Goal: Navigation & Orientation: Find specific page/section

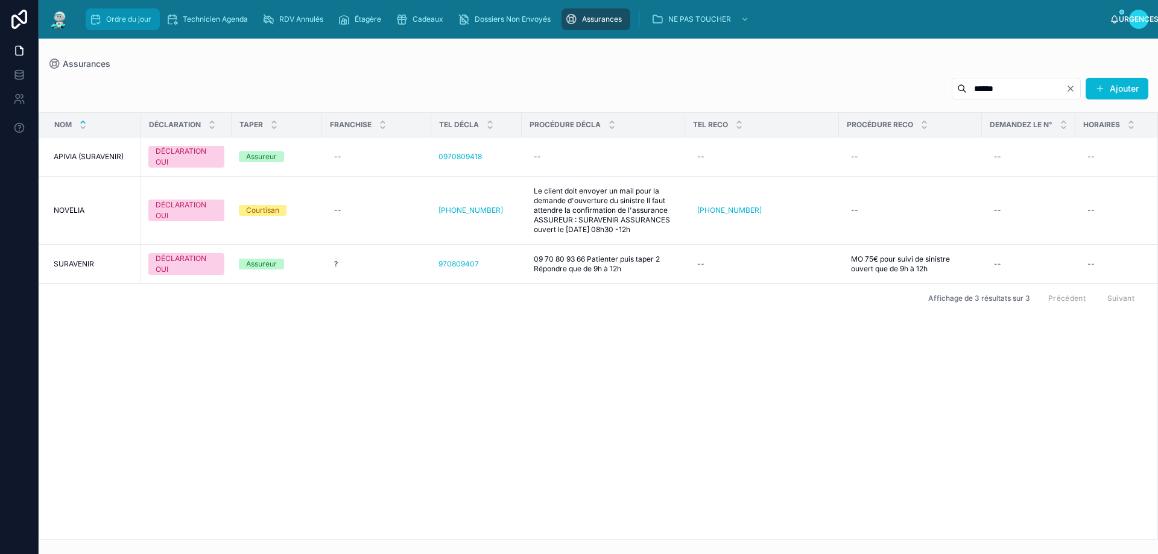
click at [118, 25] on div "Ordre du jour" at bounding box center [122, 19] width 67 height 19
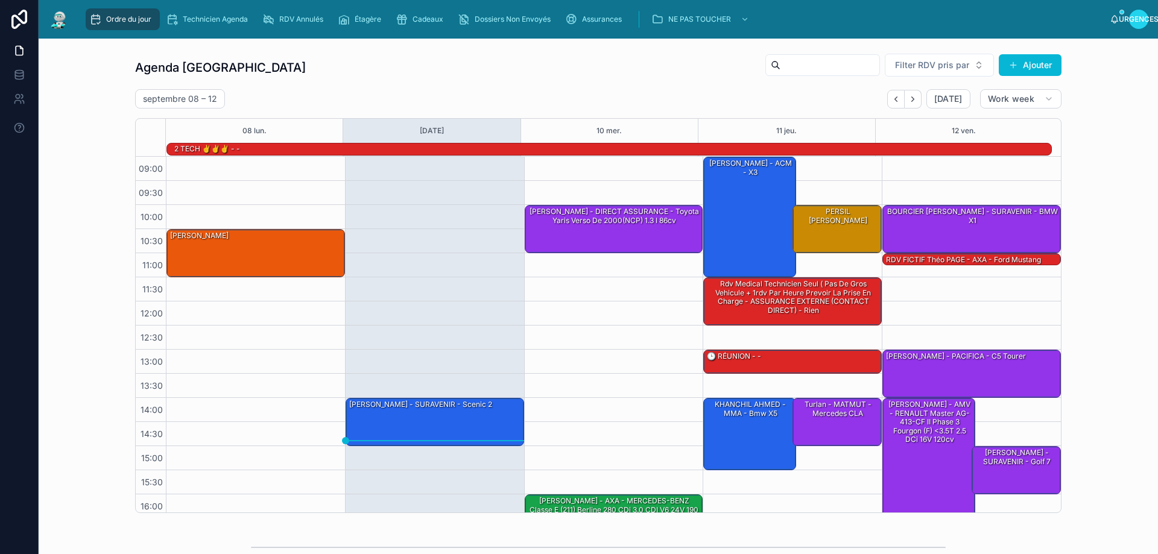
scroll to position [79, 0]
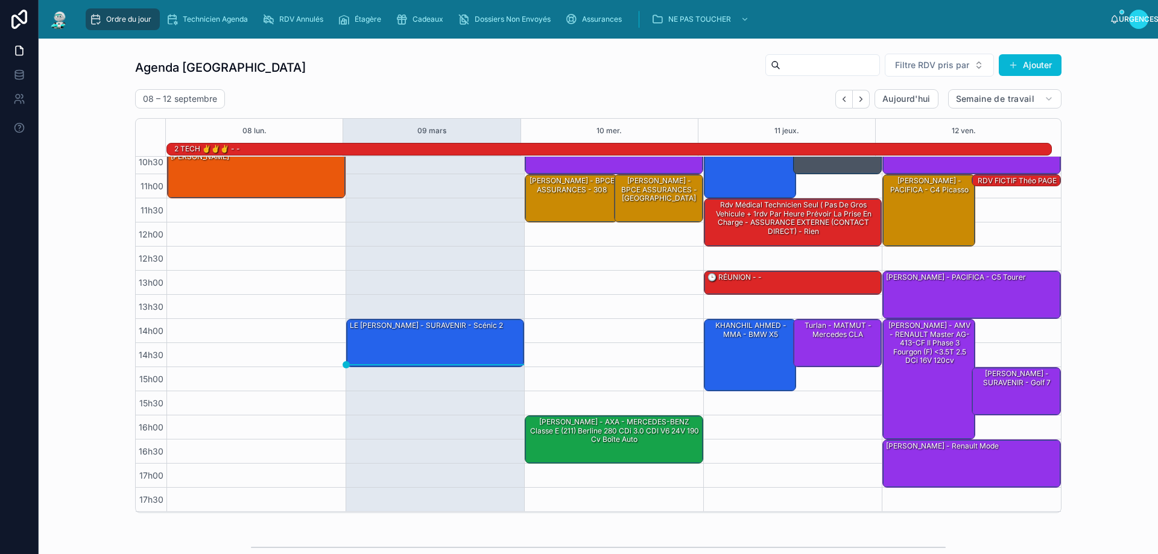
click at [523, 98] on div "08 – 12 septembre Aujourd'hui Semaine de travail" at bounding box center [598, 98] width 927 height 19
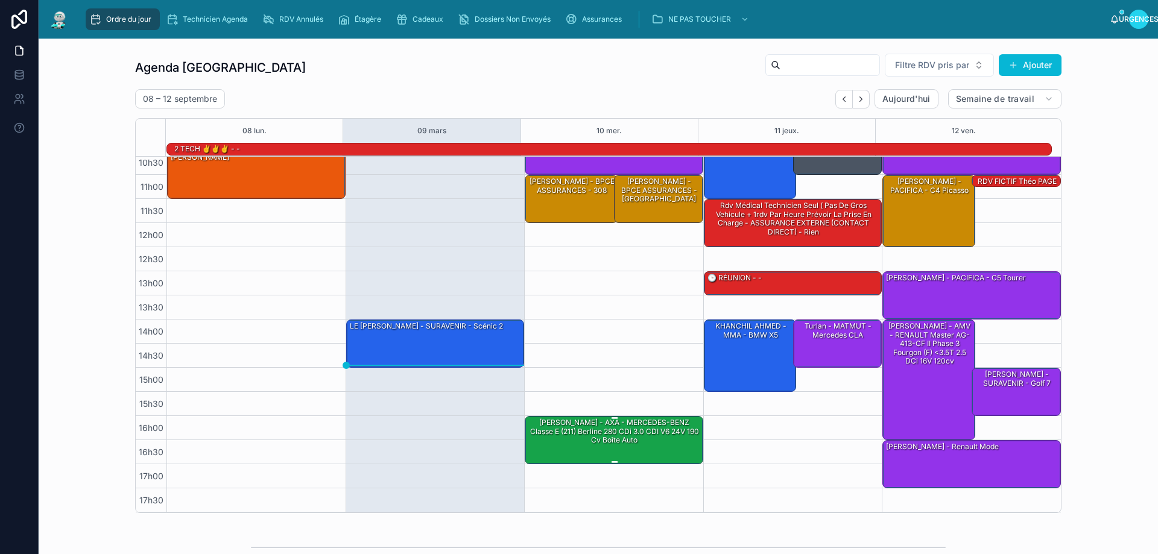
scroll to position [0, 0]
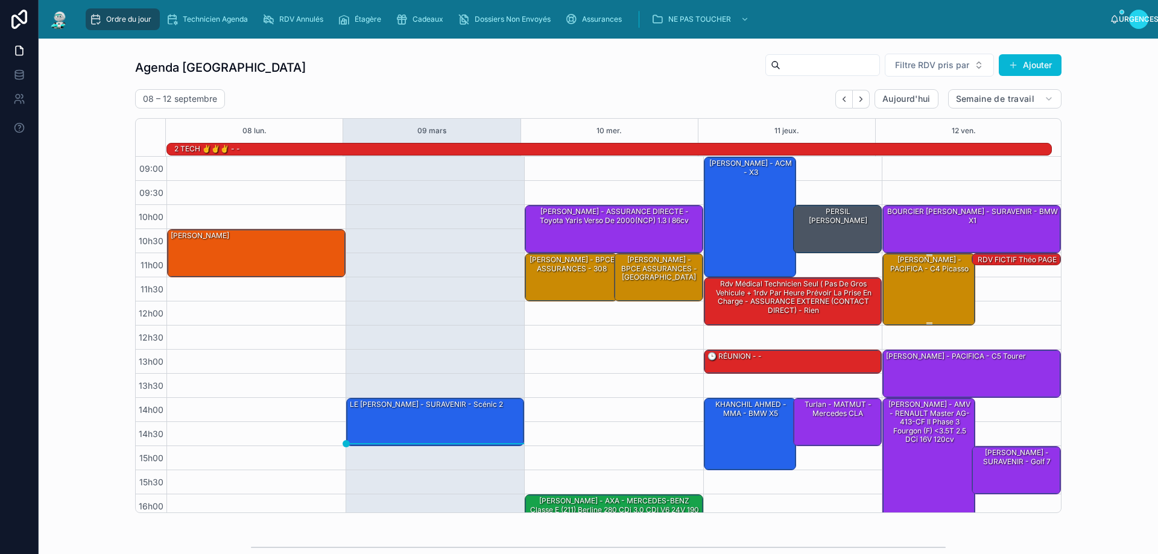
click at [921, 284] on div "Bobet Virginie - PACIFICA - C4 picasso" at bounding box center [929, 289] width 89 height 70
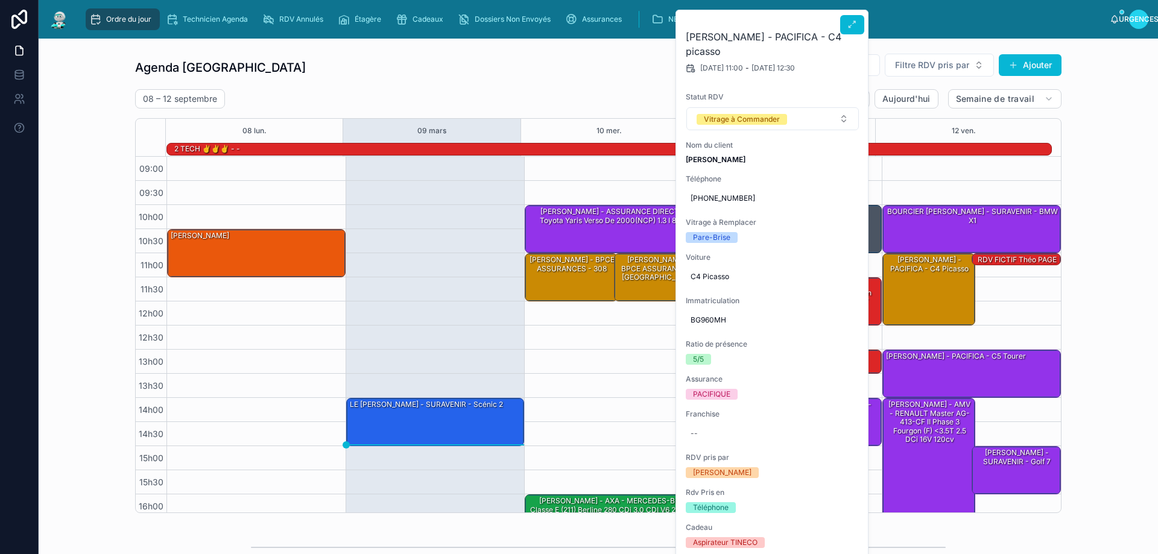
click at [850, 28] on icon at bounding box center [853, 25] width 10 height 10
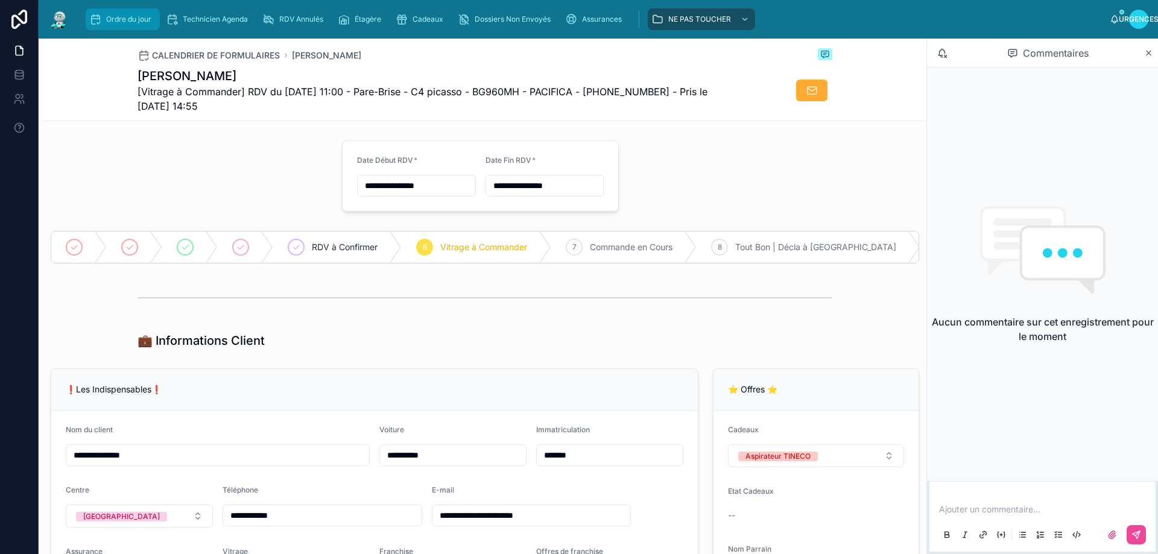
click at [106, 15] on font "Ordre du jour" at bounding box center [128, 18] width 45 height 9
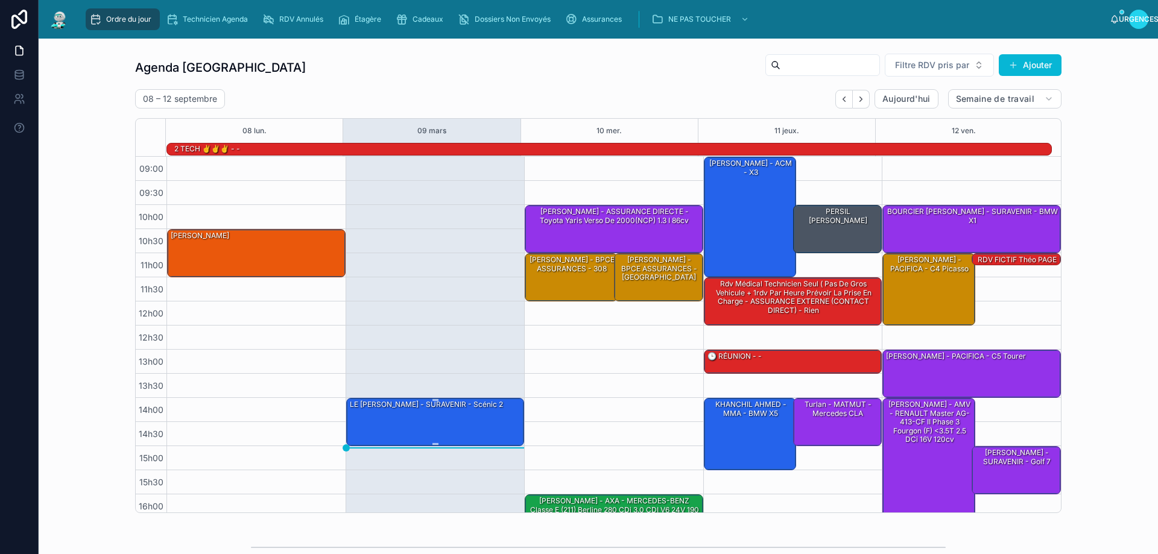
click at [419, 417] on div "LE GUELLEC NICOLAS - SURAVENIR - Scénic 2" at bounding box center [436, 422] width 175 height 46
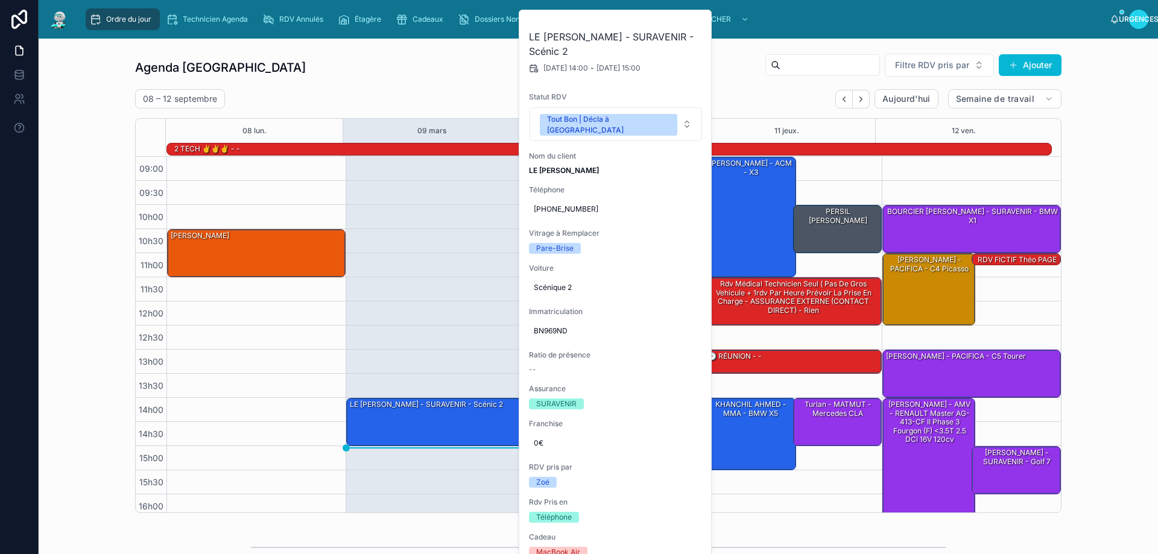
click at [929, 188] on div "Agenda Rennes Filtre RDV pris par Ajouter 08 – 12 septembre Aujourd'hui Semaine…" at bounding box center [598, 283] width 1100 height 470
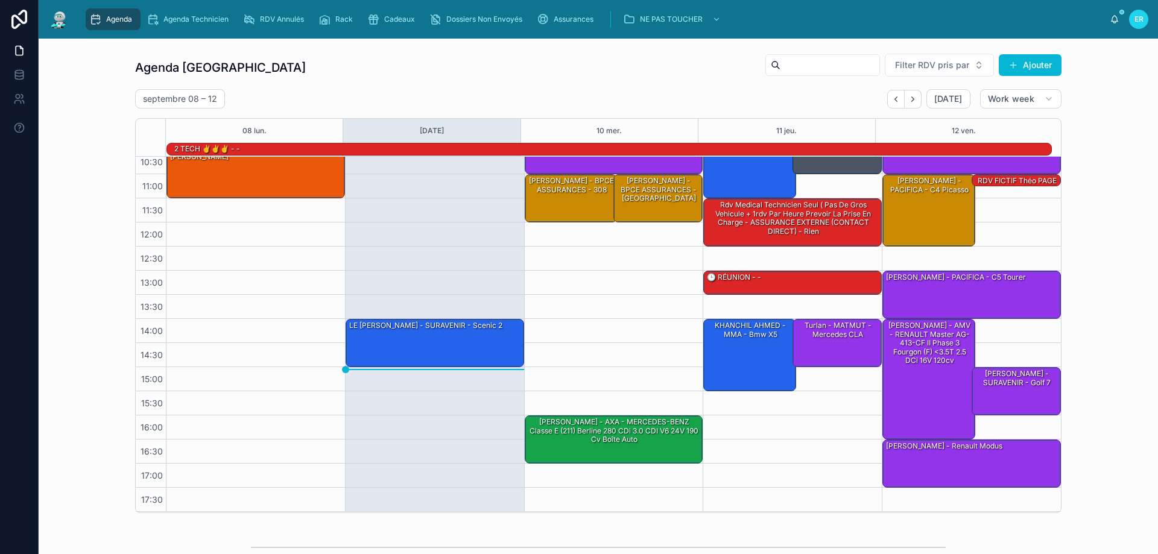
drag, startPoint x: 520, startPoint y: 310, endPoint x: 502, endPoint y: 287, distance: 28.7
click at [524, 309] on div "10:00 – 11:00 [PERSON_NAME] - DIRECT ASSURANCE - Toyota Yaris verso de 2000(NCP…" at bounding box center [613, 295] width 179 height 434
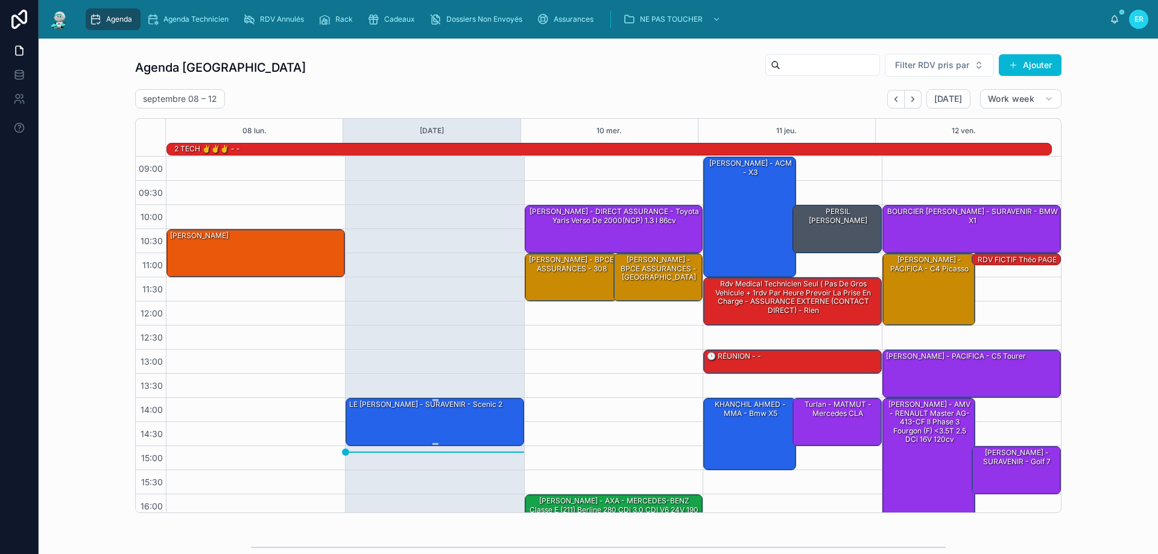
click at [477, 420] on div "LE [PERSON_NAME] - SURAVENIR - Scenic 2" at bounding box center [435, 422] width 175 height 46
click at [417, 416] on div "LE [PERSON_NAME] - SURAVENIR - Scenic 2" at bounding box center [435, 422] width 175 height 46
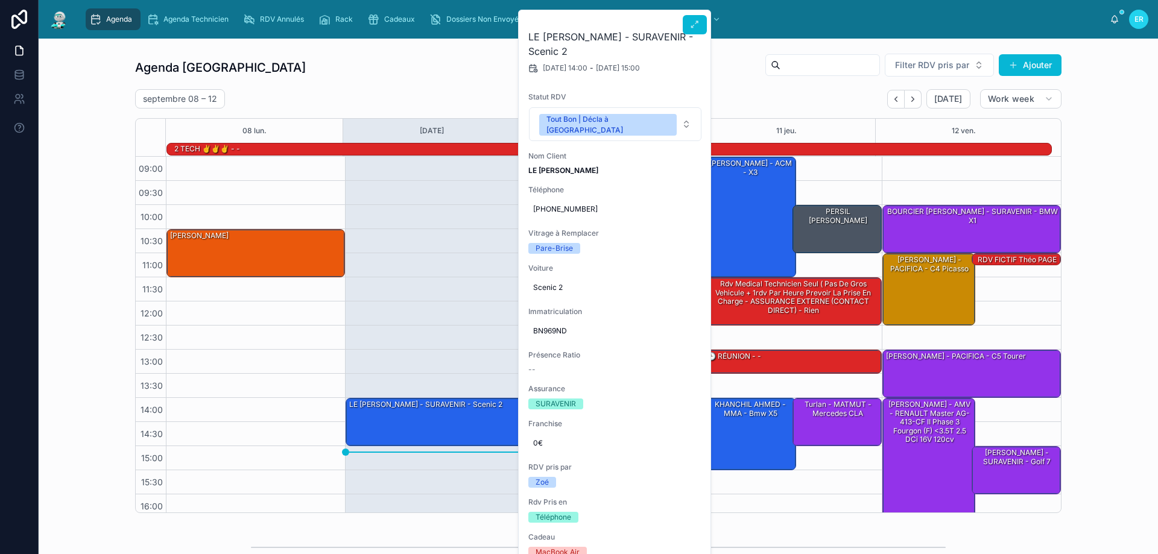
click at [697, 13] on div at bounding box center [695, 22] width 24 height 24
click at [700, 24] on button at bounding box center [695, 24] width 24 height 19
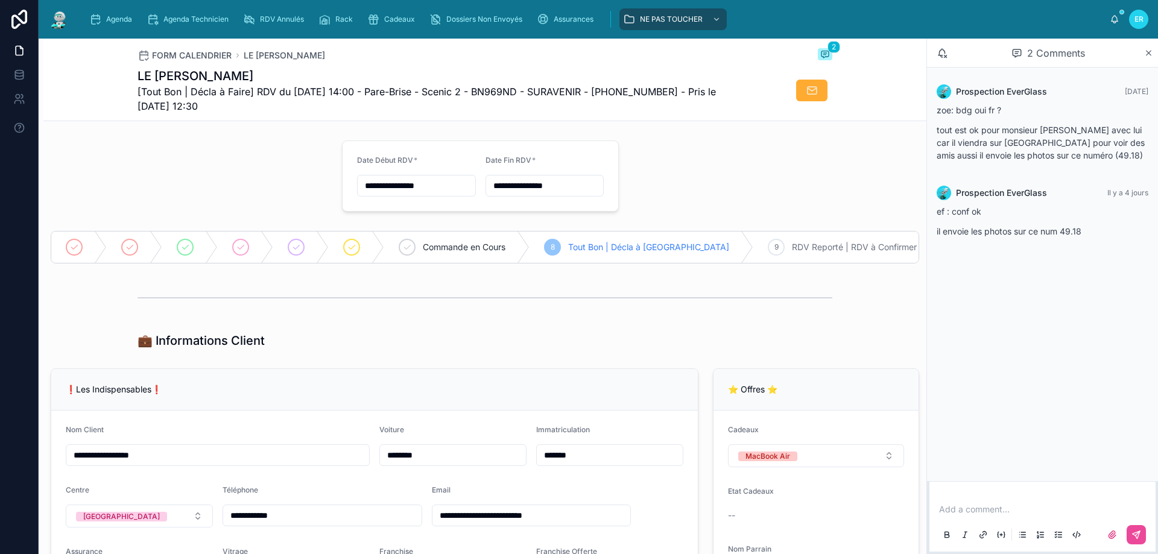
scroll to position [121, 0]
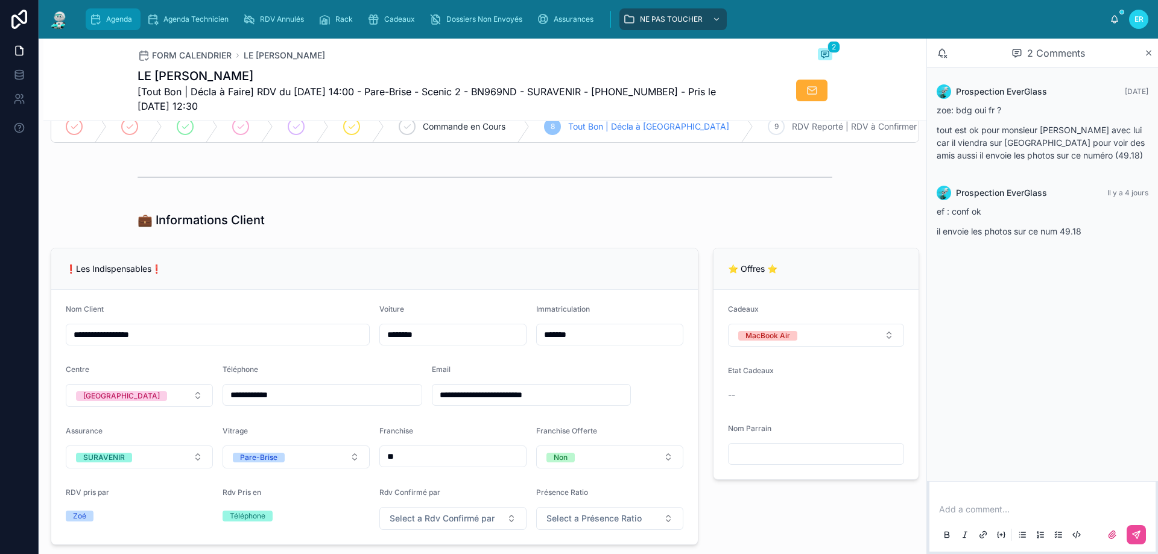
click at [106, 19] on span "Agenda" at bounding box center [119, 19] width 26 height 10
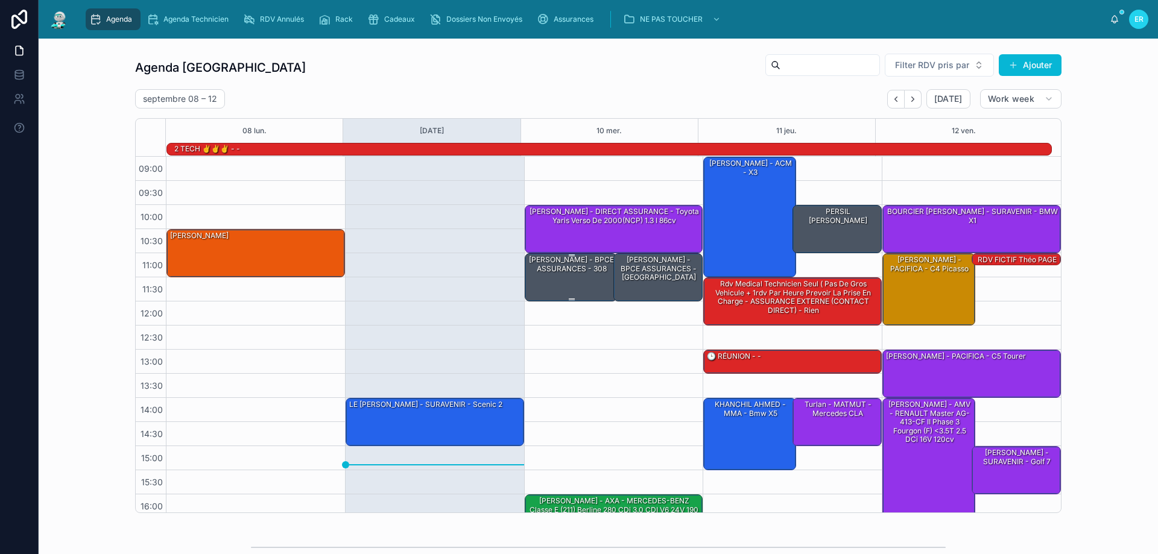
click at [574, 275] on div "[PERSON_NAME] - BPCE ASSURANCES - 308" at bounding box center [571, 265] width 89 height 20
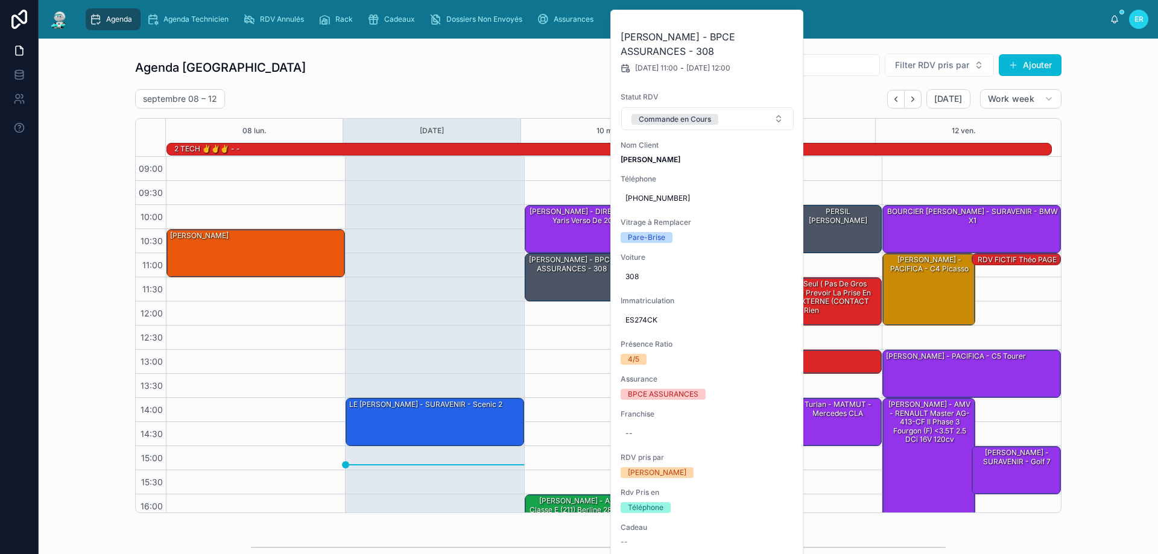
click at [0, 0] on icon at bounding box center [0, 0] width 0 height 0
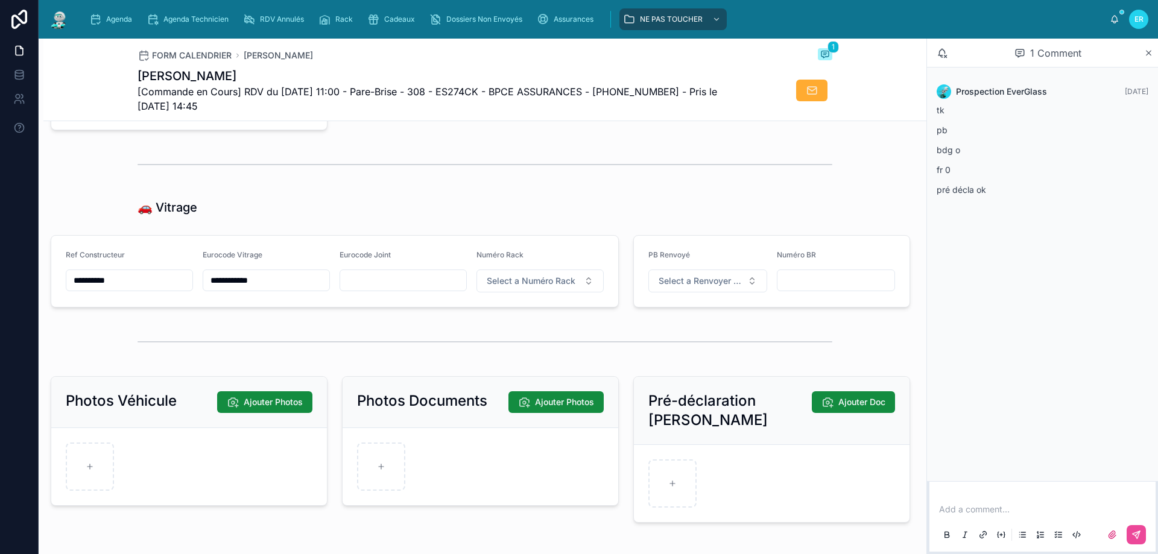
scroll to position [1448, 0]
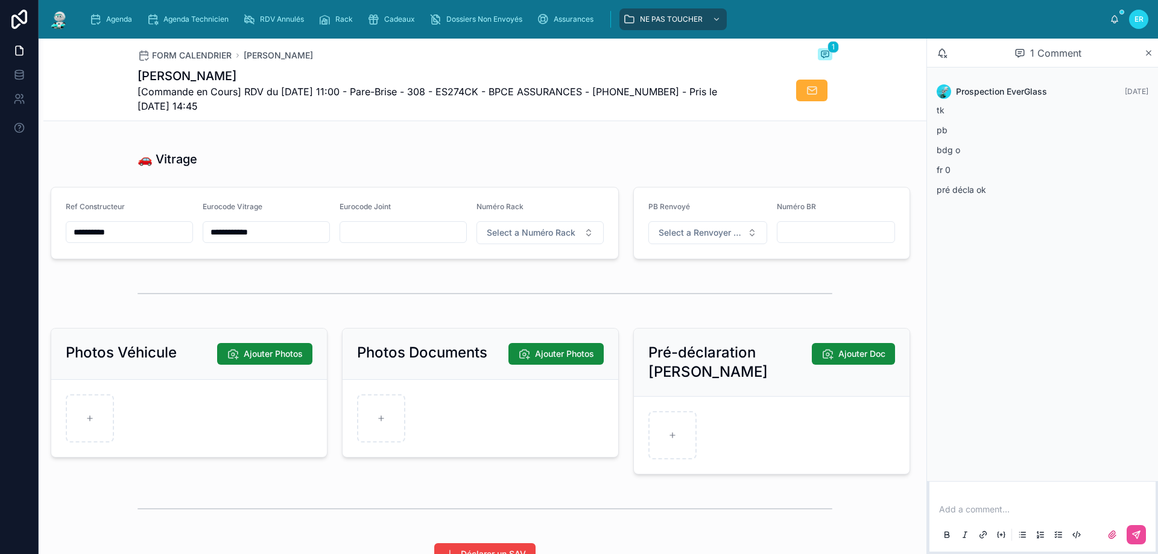
click at [228, 239] on input "**********" at bounding box center [266, 232] width 126 height 17
click at [303, 235] on input "**********" at bounding box center [266, 232] width 126 height 17
drag, startPoint x: 274, startPoint y: 236, endPoint x: 214, endPoint y: 242, distance: 60.6
click at [200, 238] on form "**********" at bounding box center [334, 223] width 567 height 71
click at [109, 23] on span "Agenda" at bounding box center [119, 19] width 26 height 10
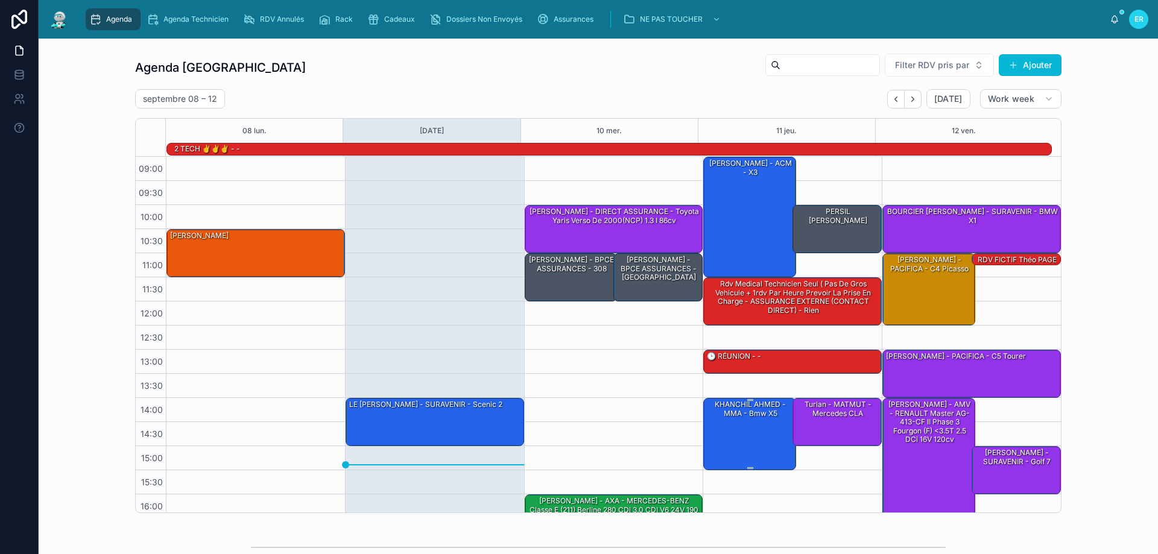
click at [750, 425] on div "KHANCHIL AHMED - MMA - Bmw x5" at bounding box center [750, 434] width 89 height 70
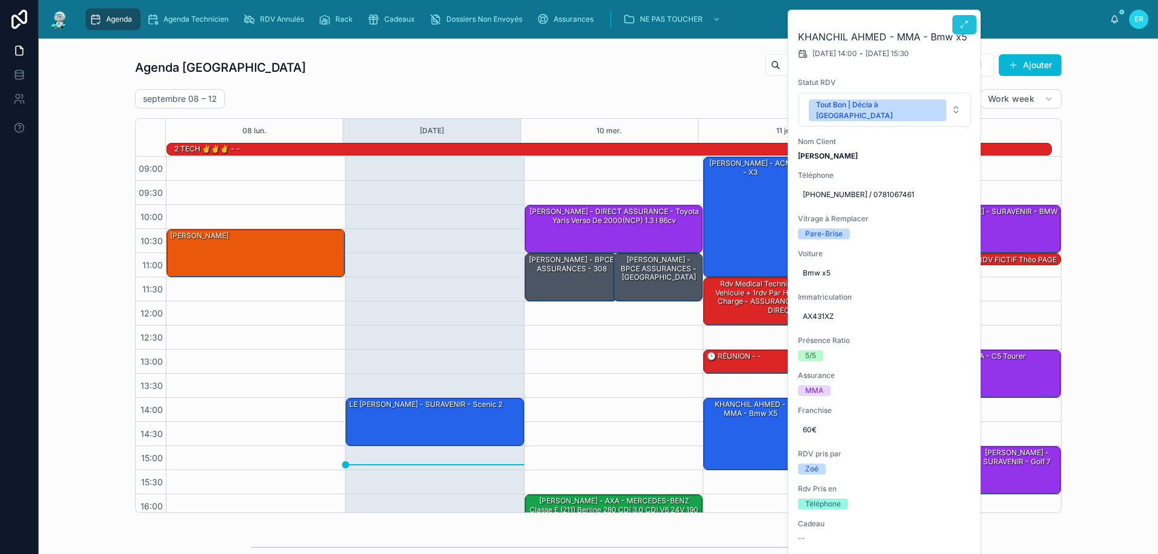
click at [962, 30] on span at bounding box center [965, 25] width 10 height 10
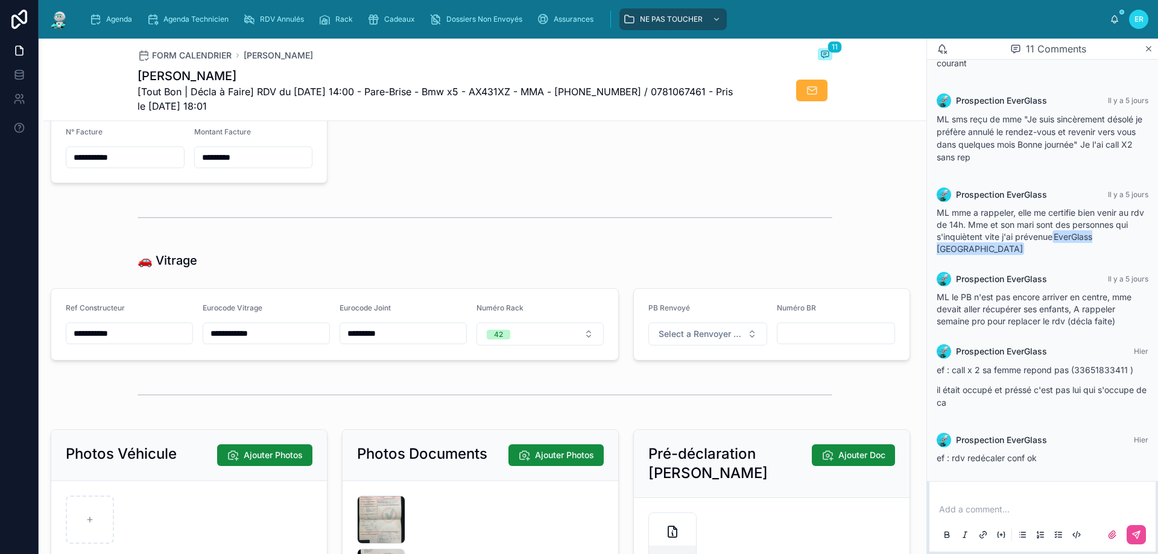
scroll to position [1327, 0]
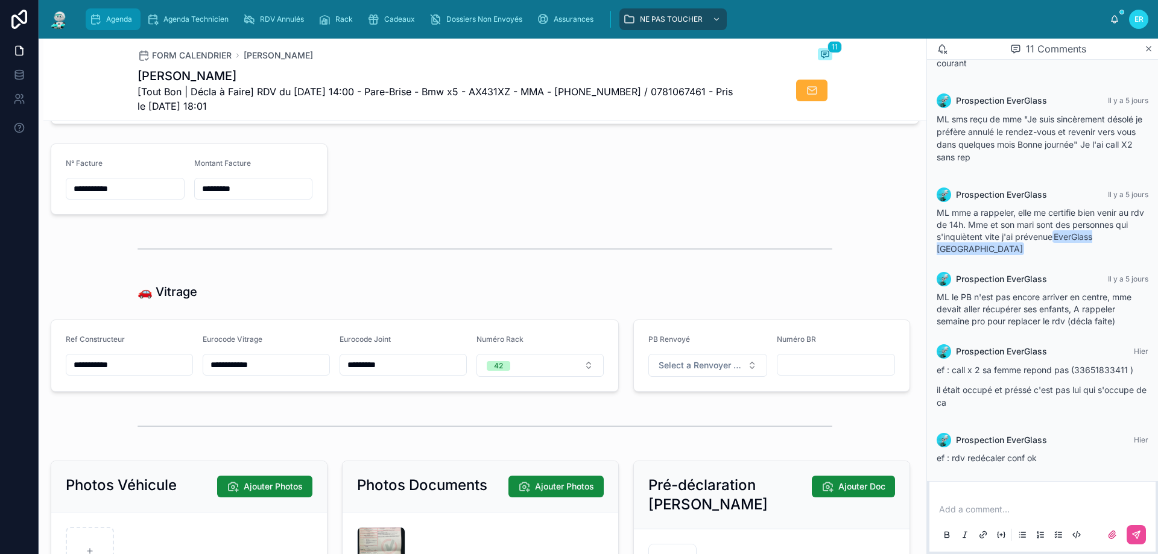
click at [96, 16] on icon "scrollable content" at bounding box center [95, 19] width 12 height 12
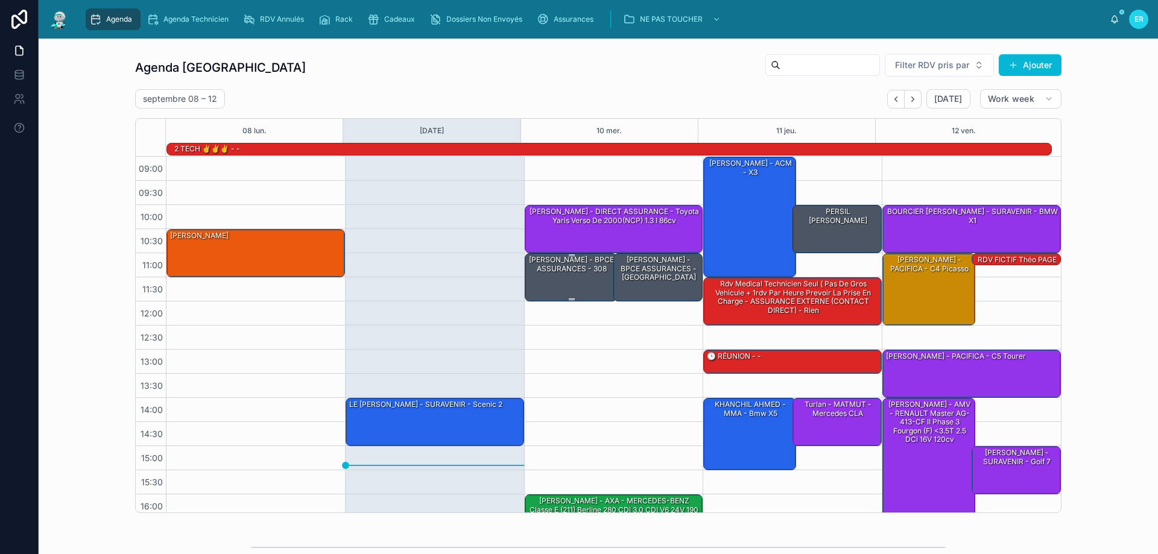
click at [541, 275] on div "[PERSON_NAME] - BPCE ASSURANCES - 308" at bounding box center [571, 265] width 89 height 20
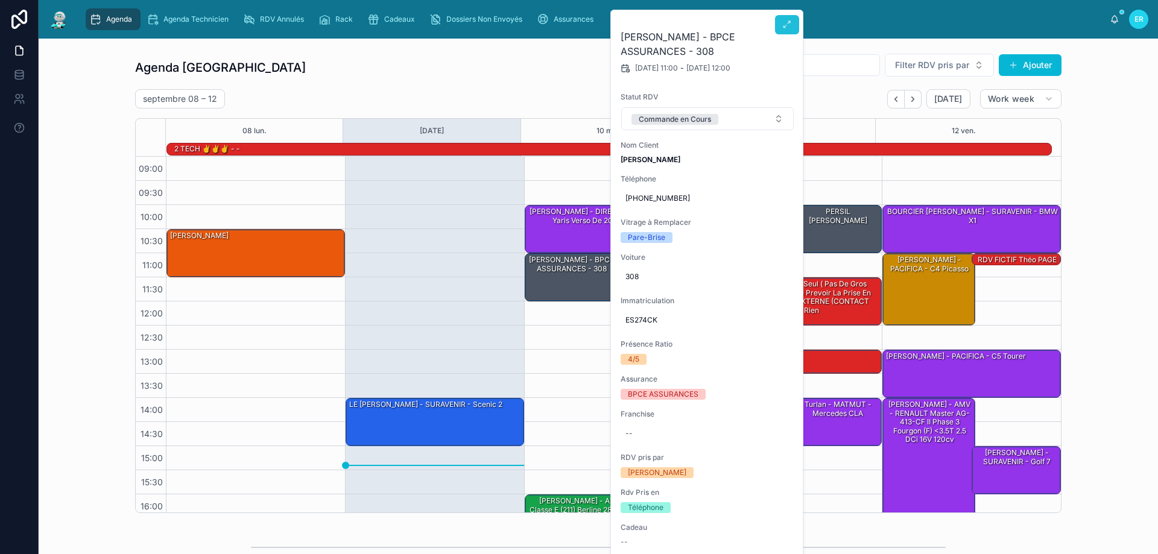
click at [789, 22] on icon at bounding box center [787, 25] width 10 height 10
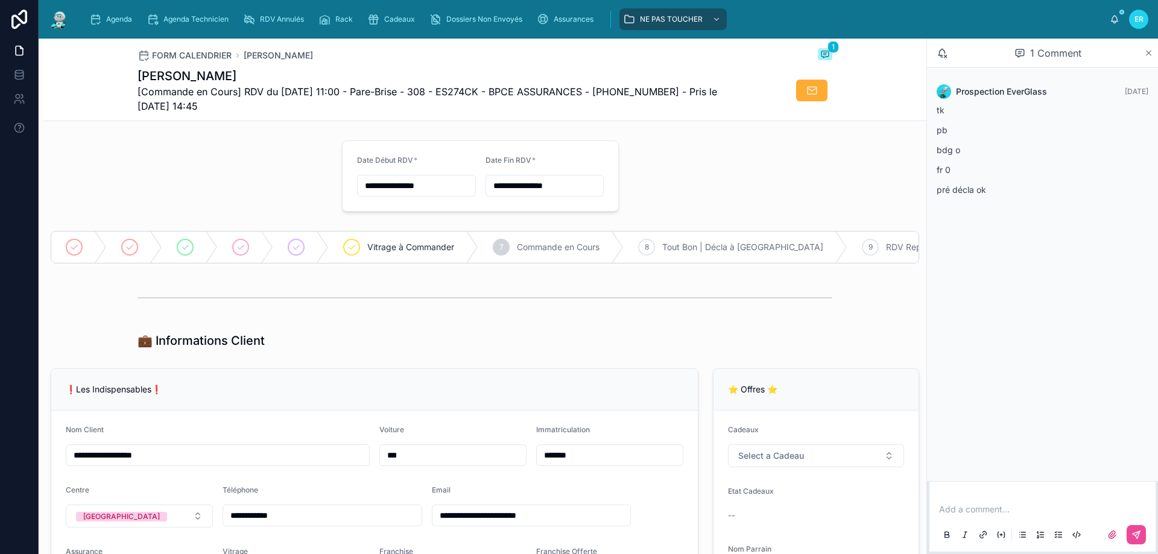
click at [1148, 52] on icon at bounding box center [1149, 53] width 5 height 5
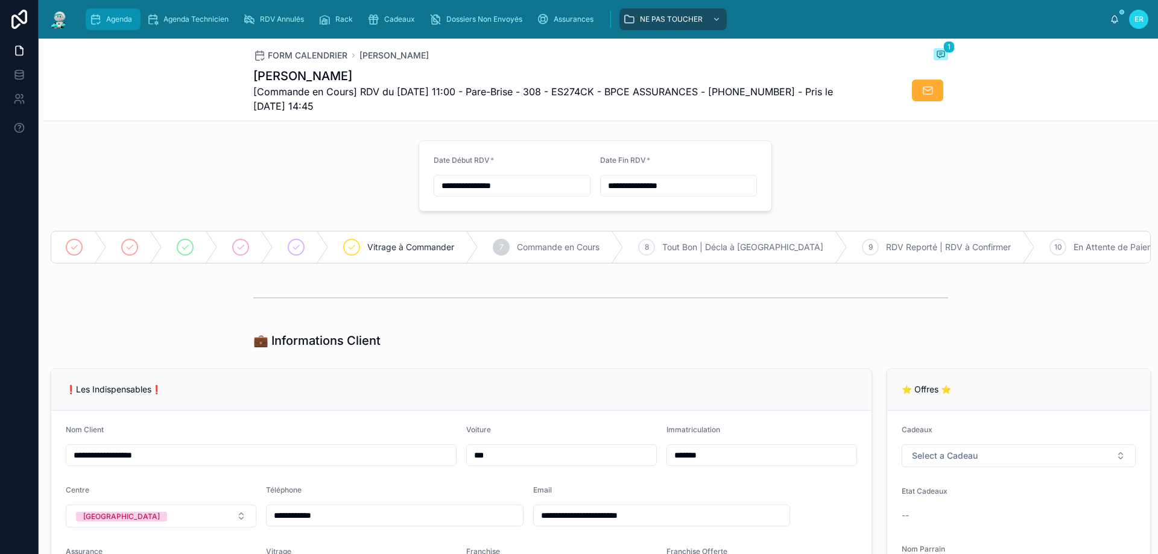
click at [109, 24] on span "Agenda" at bounding box center [119, 19] width 26 height 10
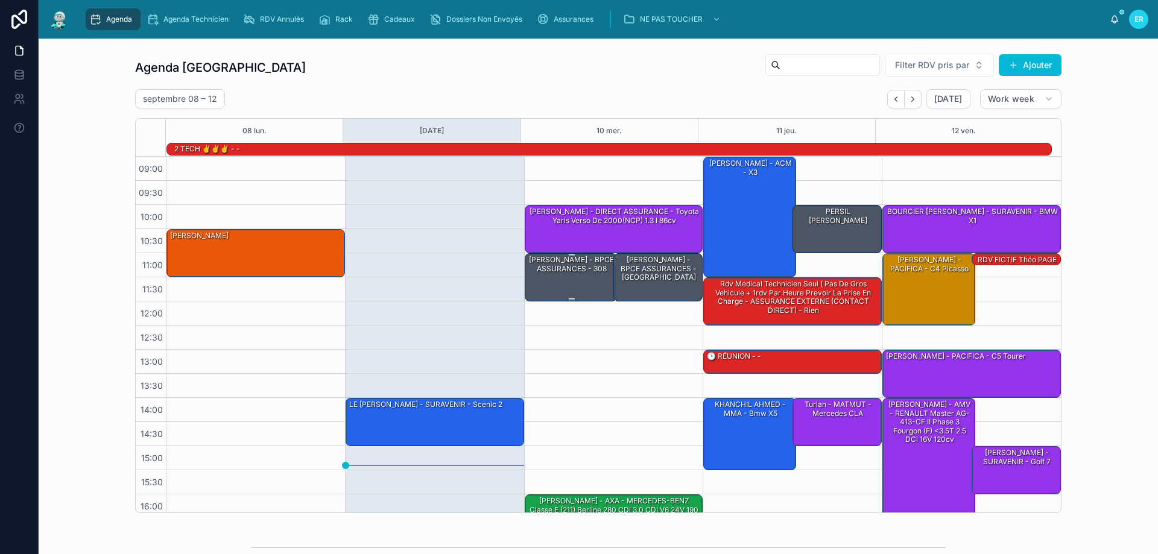
click at [551, 274] on div "[PERSON_NAME] - BPCE ASSURANCES - 308" at bounding box center [571, 265] width 89 height 20
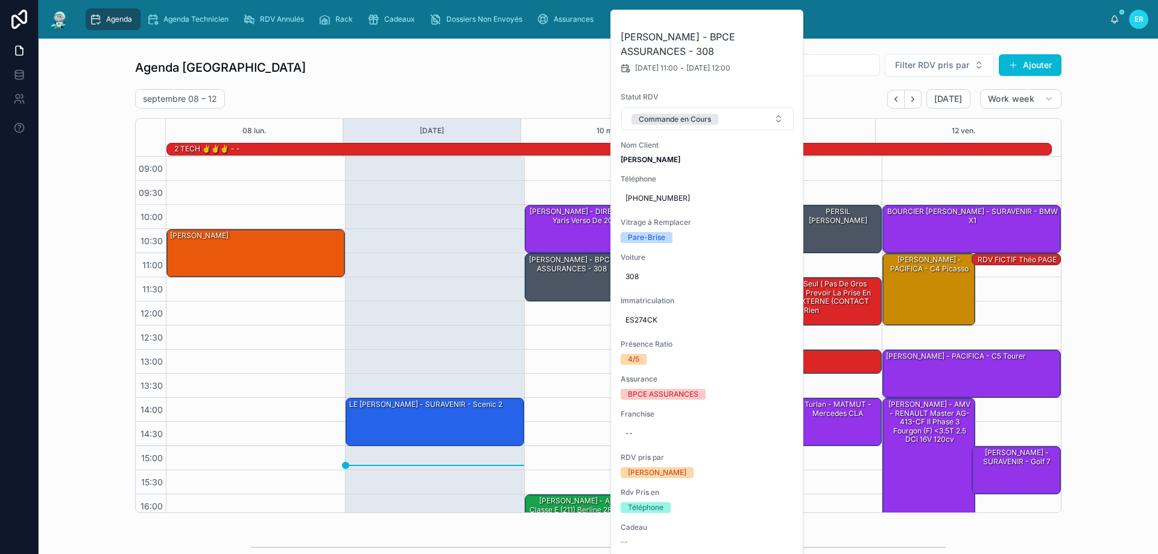
click at [1075, 157] on div "Agenda Rennes Filter RDV pris par Ajouter [DATE] – [DATE] [DATE] Work week 08 […" at bounding box center [598, 283] width 1100 height 470
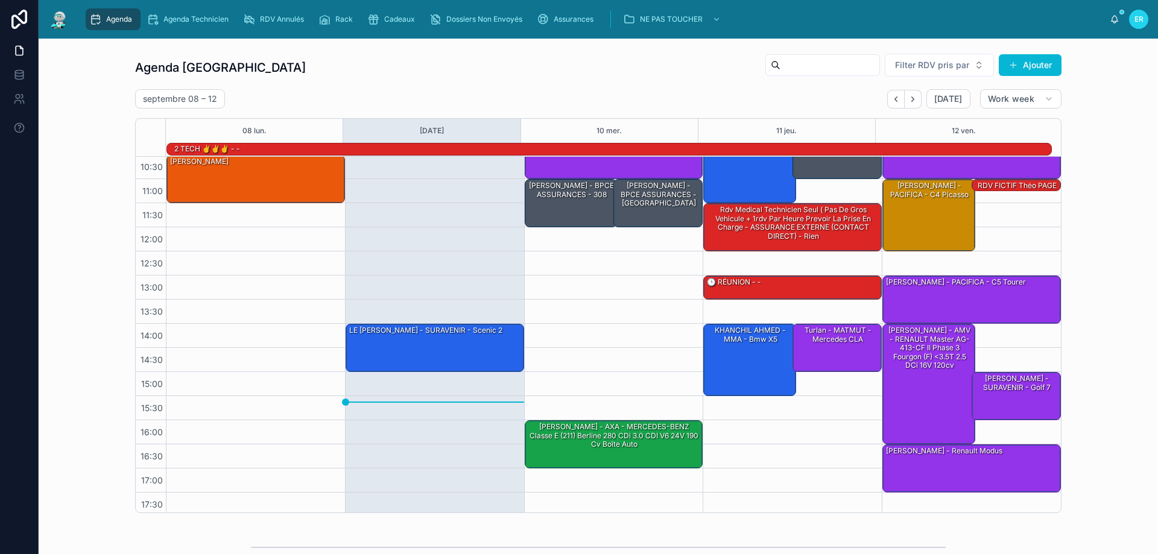
scroll to position [78, 0]
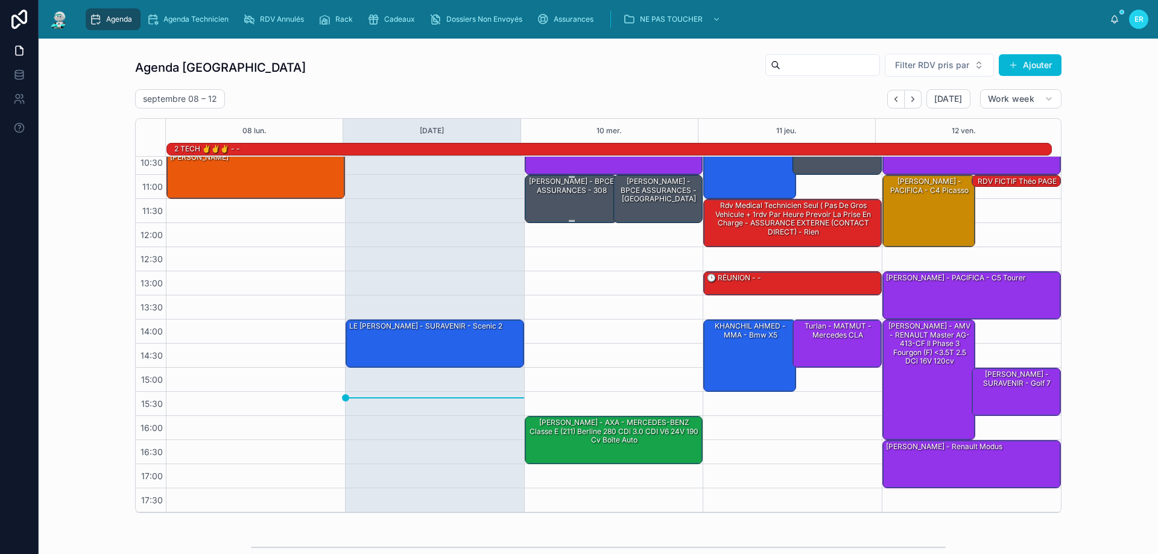
click at [562, 196] on div "[PERSON_NAME] - BPCE ASSURANCES - 308" at bounding box center [571, 186] width 89 height 20
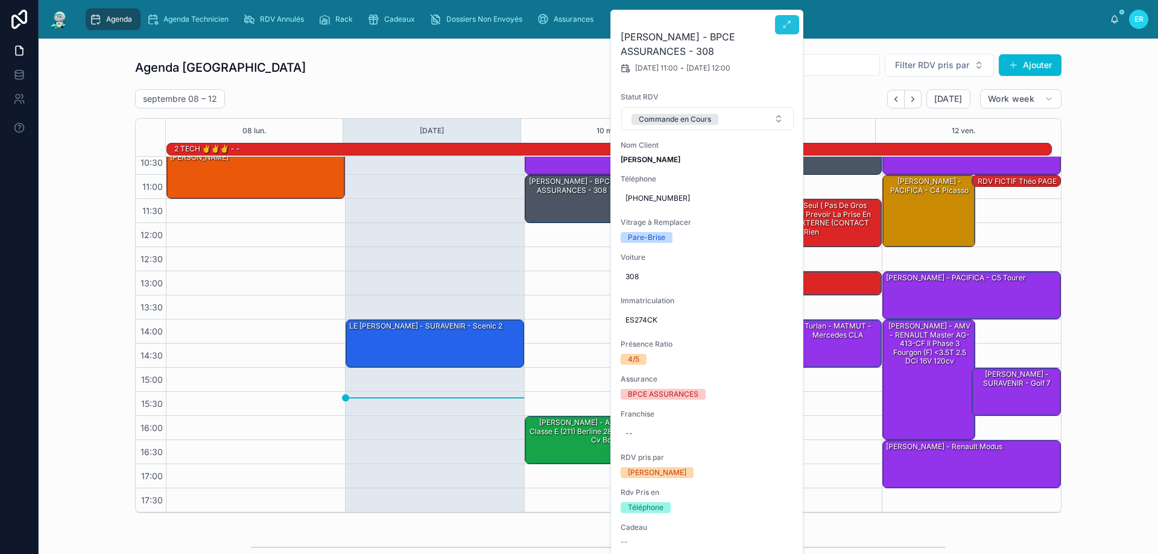
click at [784, 18] on button at bounding box center [787, 24] width 24 height 19
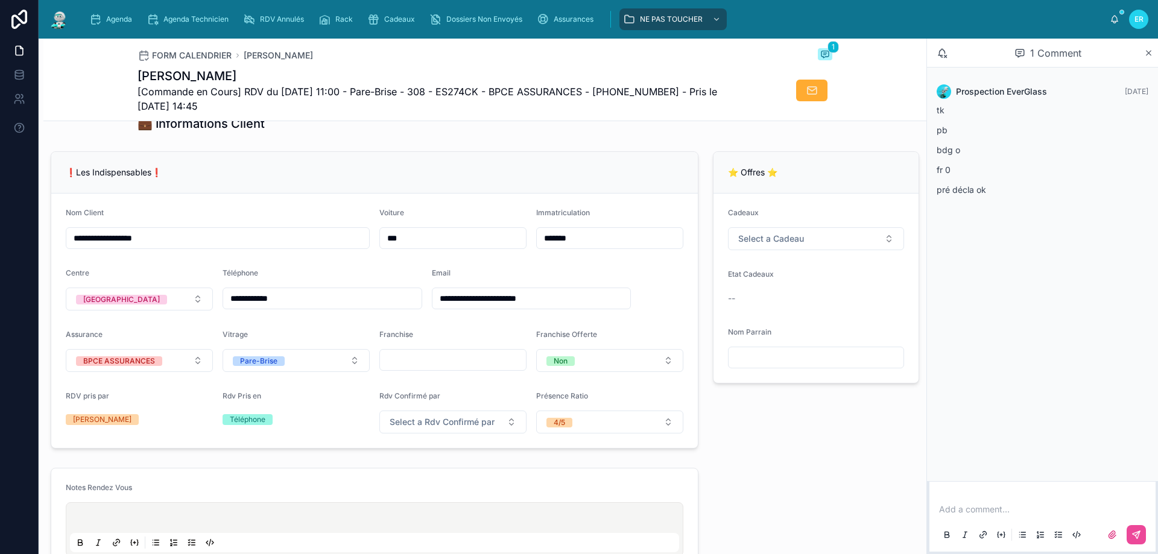
scroll to position [181, 0]
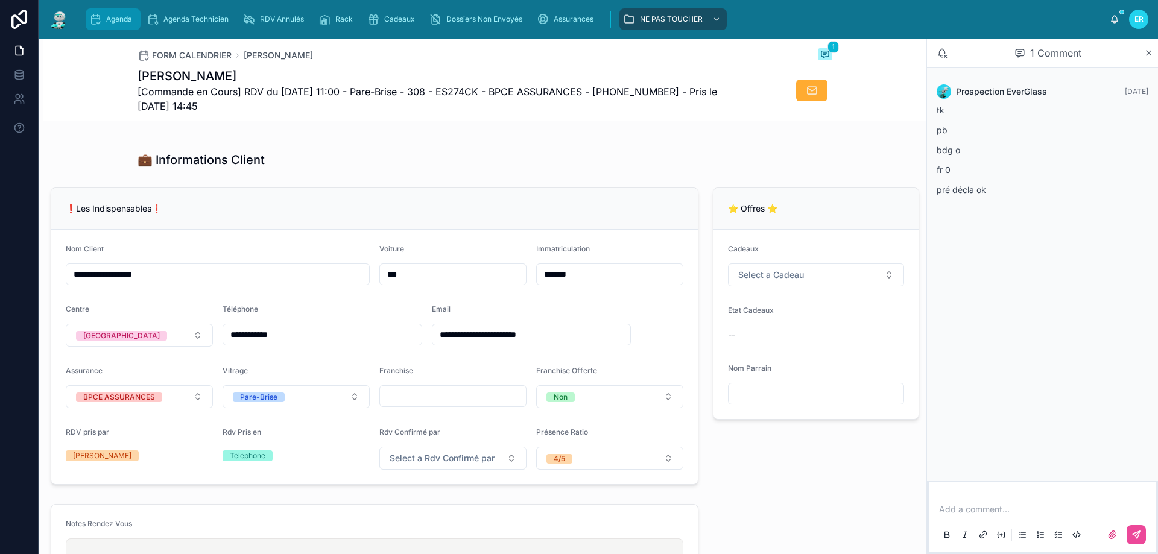
click at [109, 27] on div "Agenda" at bounding box center [113, 19] width 48 height 19
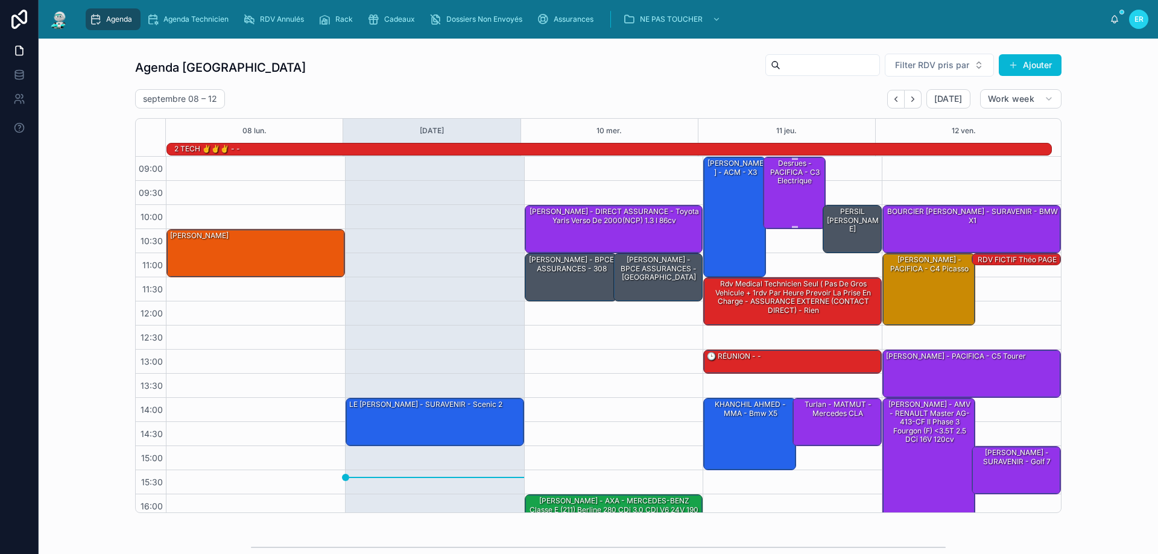
click at [790, 199] on div "Desrues - PACIFICA - C3 electrique" at bounding box center [795, 192] width 59 height 70
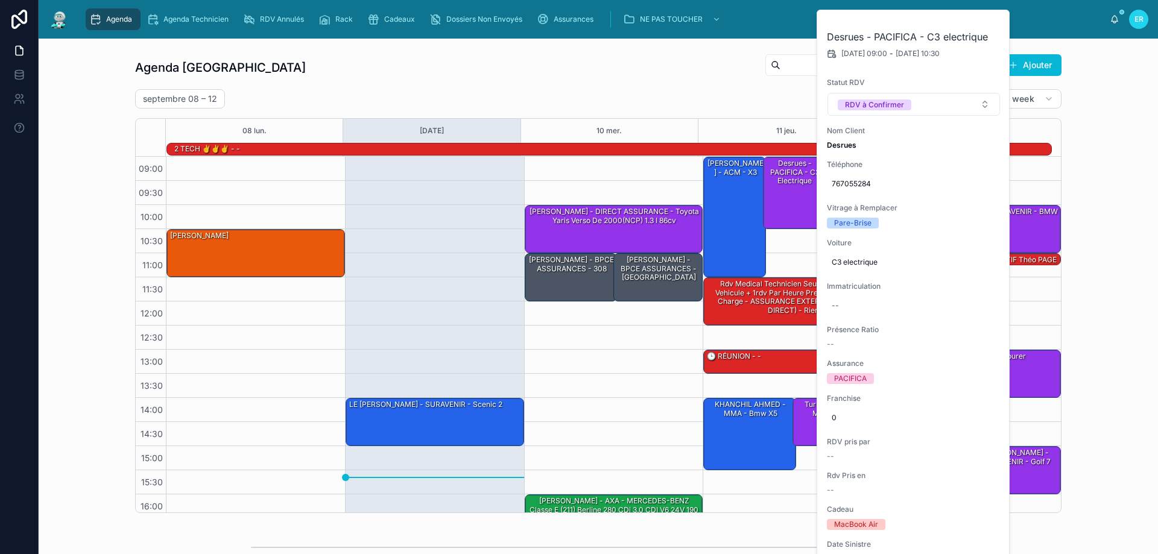
drag, startPoint x: 1123, startPoint y: 129, endPoint x: 1022, endPoint y: 165, distance: 107.4
click at [1124, 130] on div "Agenda Rennes Filter RDV pris par Ajouter [DATE] – [DATE] [DATE] Work week 08 […" at bounding box center [598, 283] width 1100 height 470
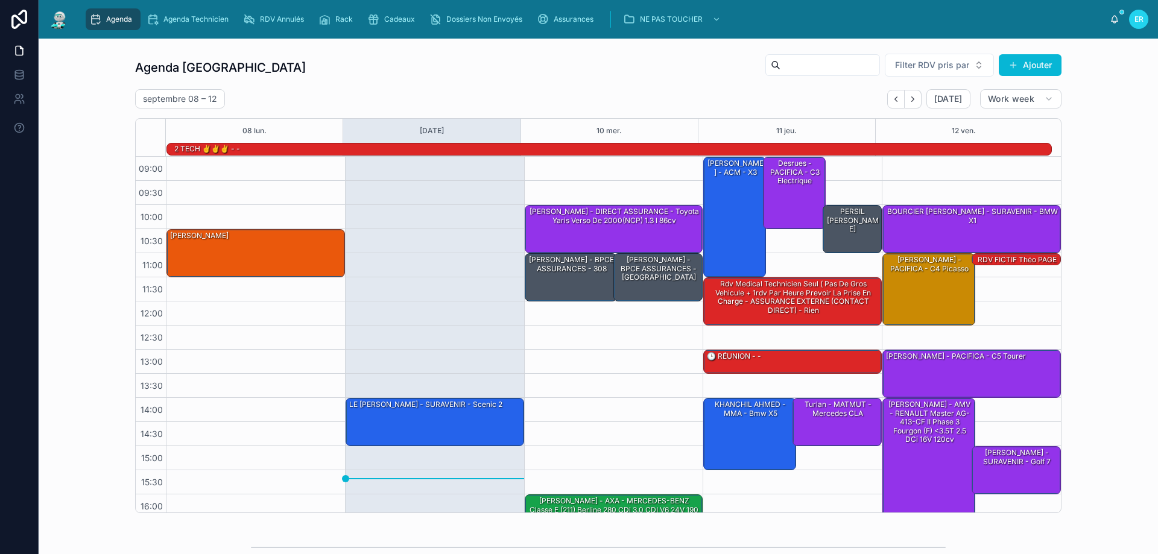
click at [128, 10] on div "Agenda" at bounding box center [113, 19] width 48 height 19
